Goal: Navigation & Orientation: Find specific page/section

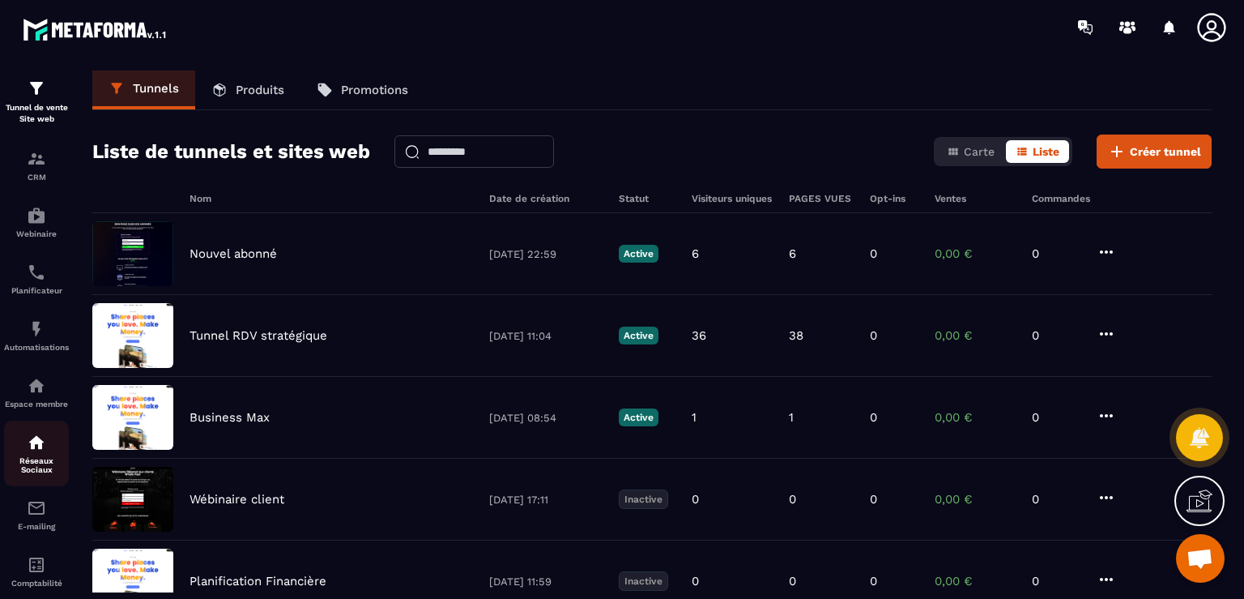
click at [38, 450] on img at bounding box center [36, 442] width 19 height 19
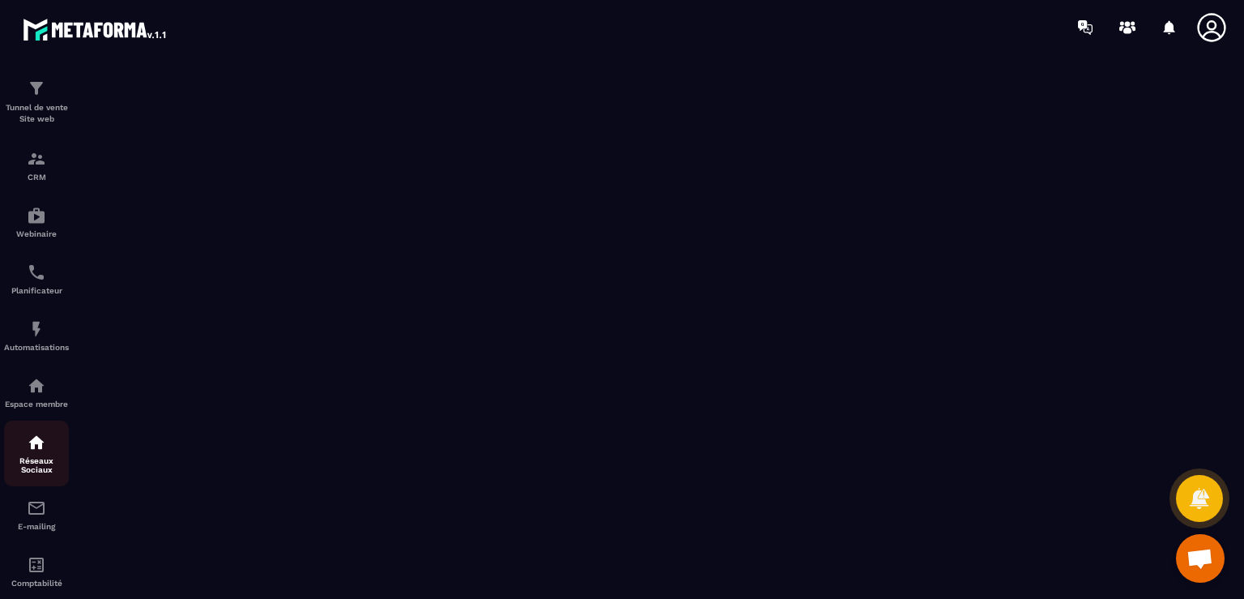
click at [29, 468] on p "Réseaux Sociaux" at bounding box center [36, 465] width 65 height 18
click at [36, 471] on p "Réseaux Sociaux" at bounding box center [36, 465] width 65 height 18
